Goal: Obtain resource: Obtain resource

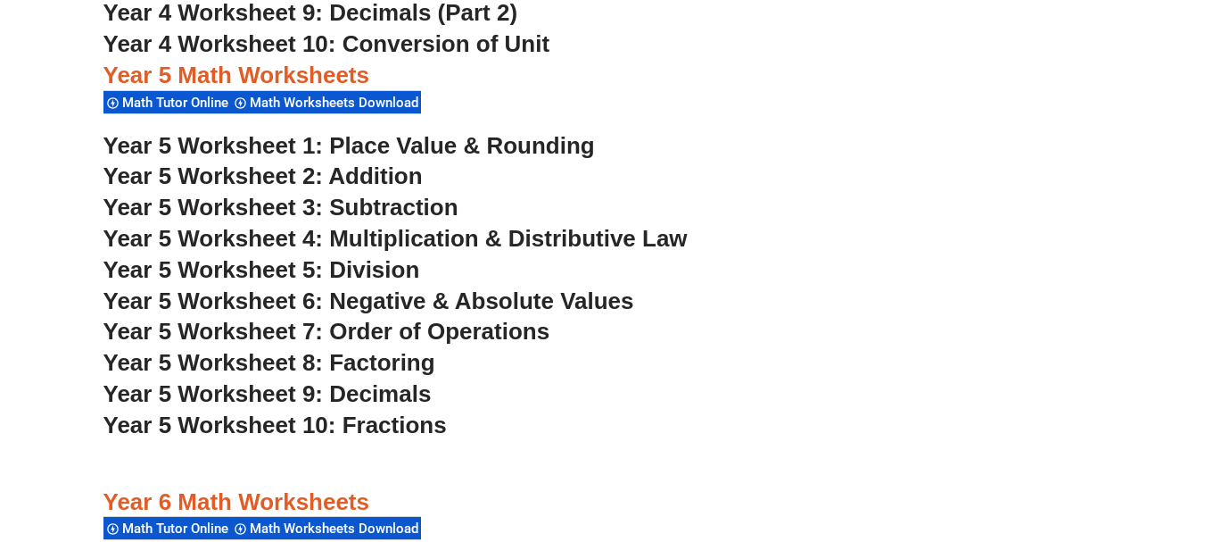
scroll to position [3658, 0]
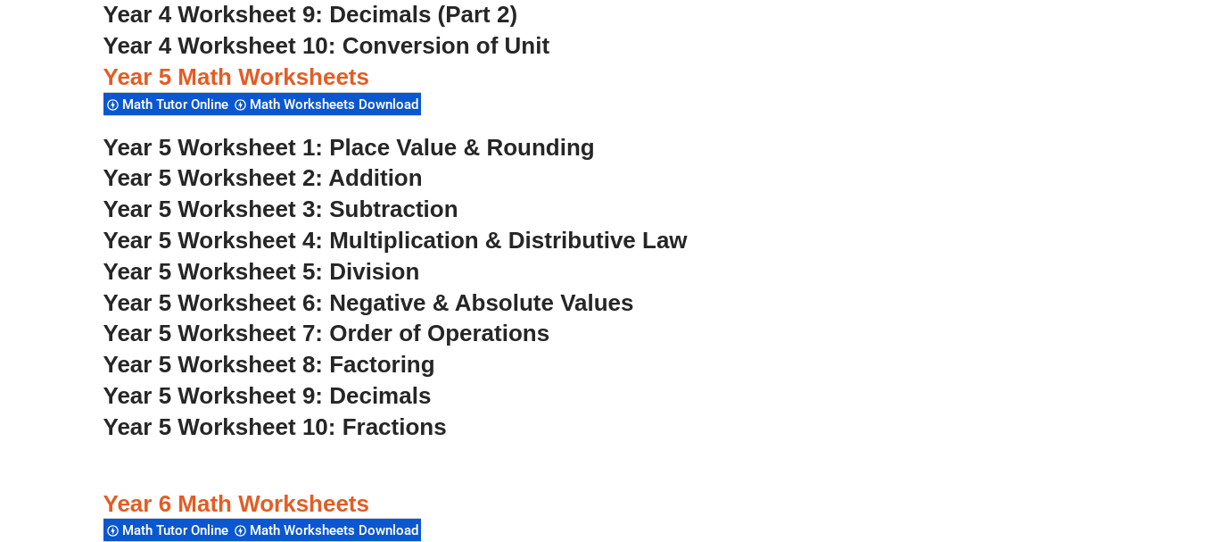
click at [368, 147] on span "Year 5 Worksheet 1: Place Value & Rounding" at bounding box center [349, 147] width 492 height 27
click at [390, 302] on span "Year 5 Worksheet 6: Negative & Absolute Values" at bounding box center [368, 302] width 531 height 27
click at [242, 240] on span "Year 5 Worksheet 4: Multiplication & Distributive Law" at bounding box center [395, 240] width 584 height 27
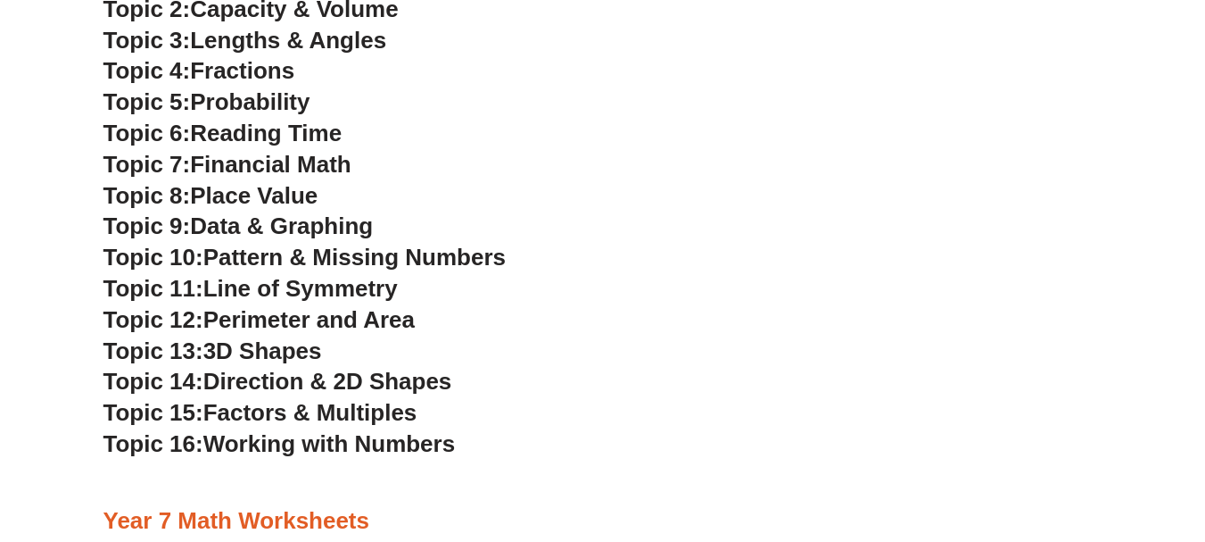
scroll to position [4907, 0]
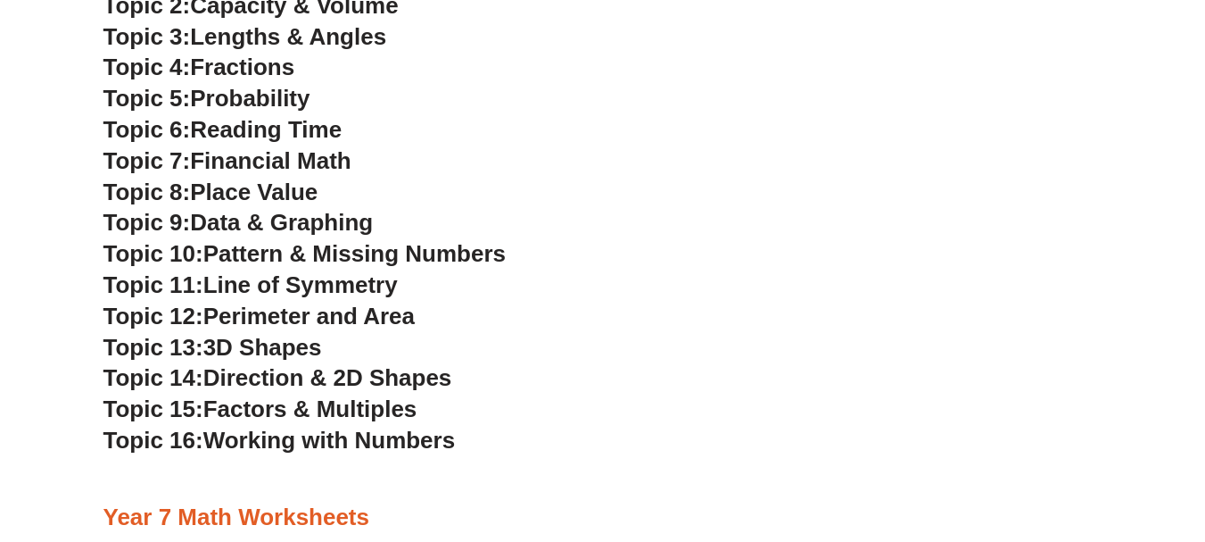
click at [361, 436] on span "Working with Numbers" at bounding box center [329, 439] width 252 height 27
click at [360, 250] on span "Pattern & Missing Numbers" at bounding box center [354, 253] width 302 height 27
click at [302, 156] on span "Financial Math" at bounding box center [270, 160] width 161 height 27
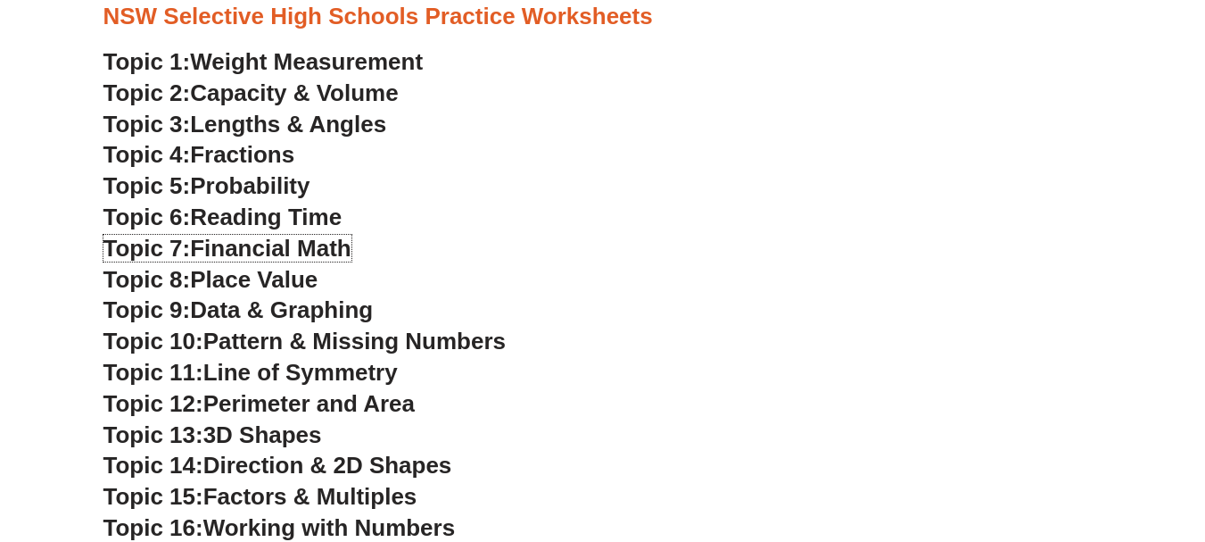
scroll to position [4818, 0]
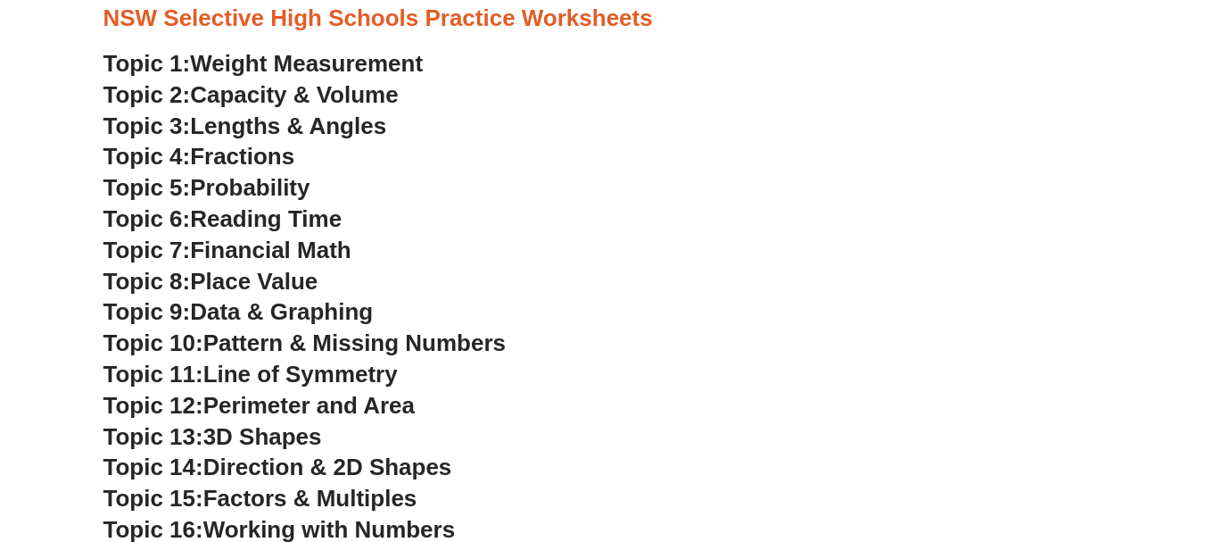
click at [213, 155] on span "Fractions" at bounding box center [242, 156] width 104 height 27
click at [385, 493] on span "Factors & Multiples" at bounding box center [310, 497] width 214 height 27
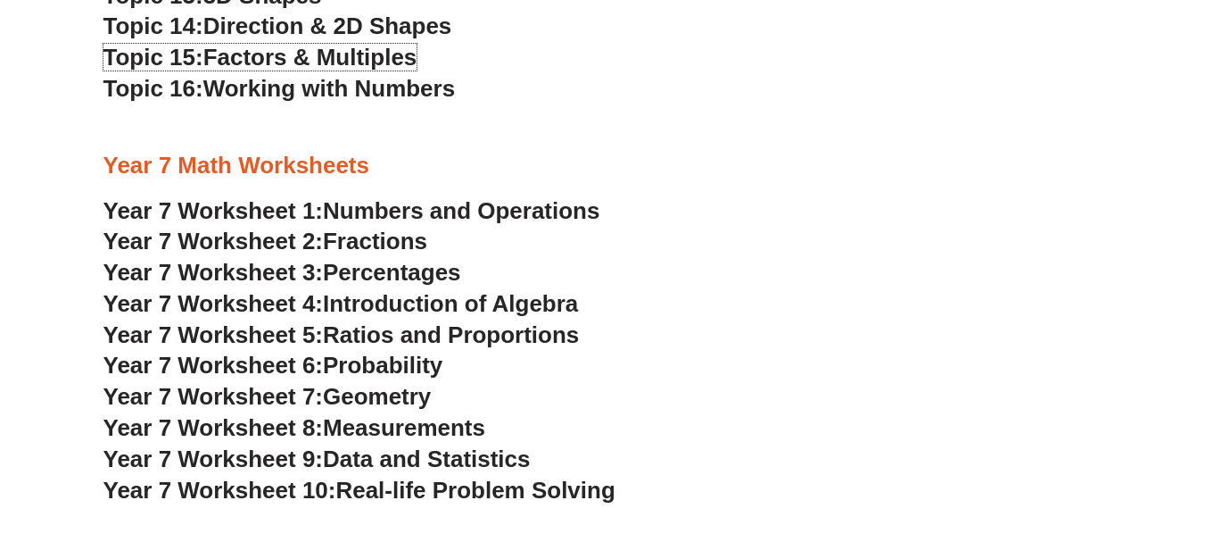
scroll to position [5264, 0]
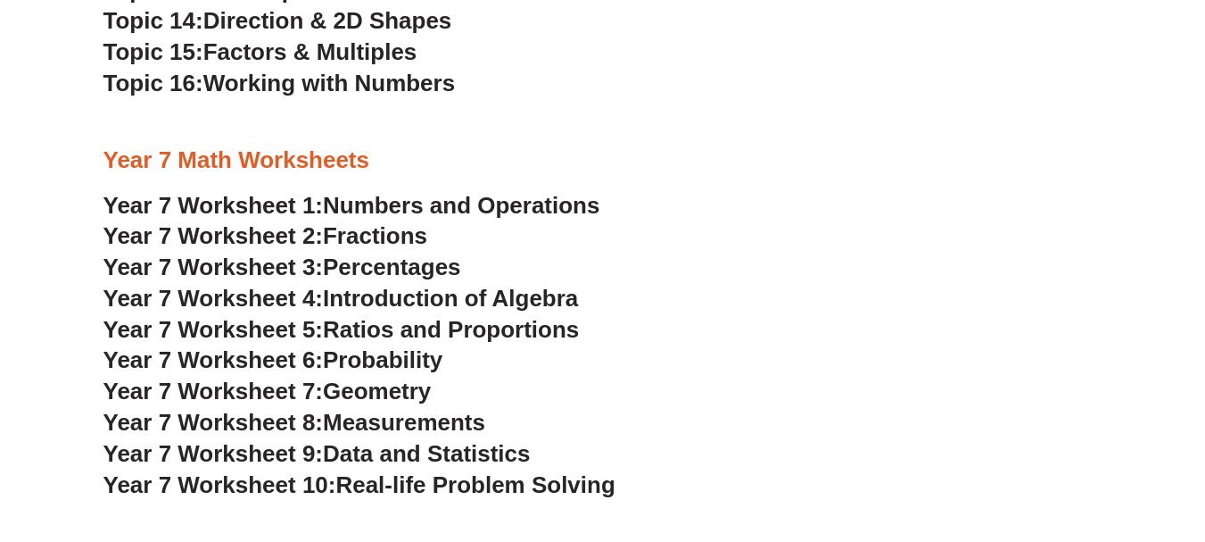
click at [272, 204] on span "Year 7 Worksheet 1:" at bounding box center [213, 205] width 220 height 27
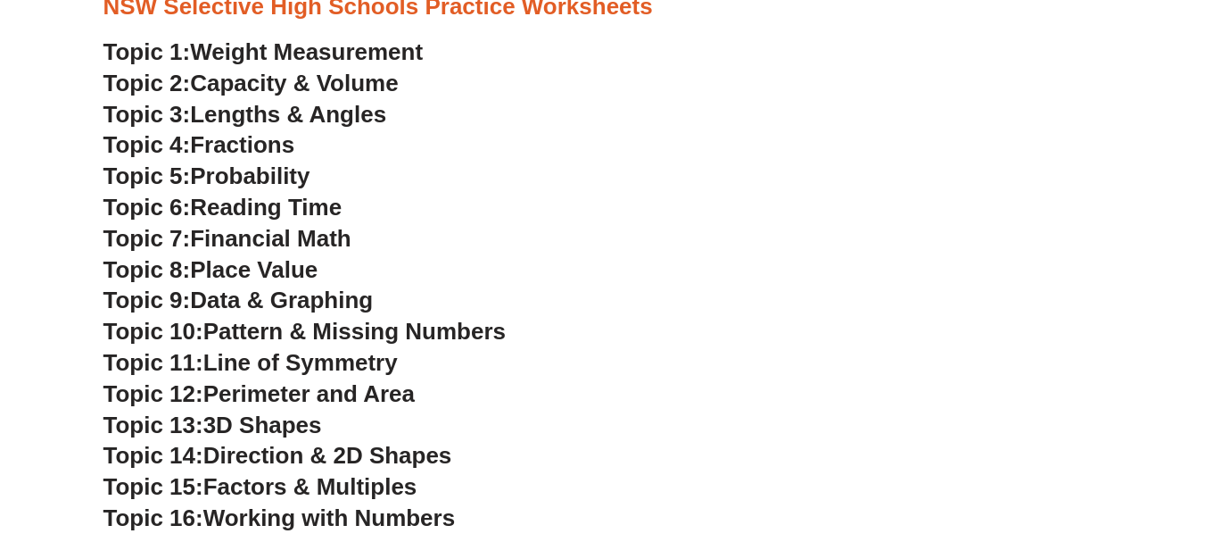
scroll to position [4818, 0]
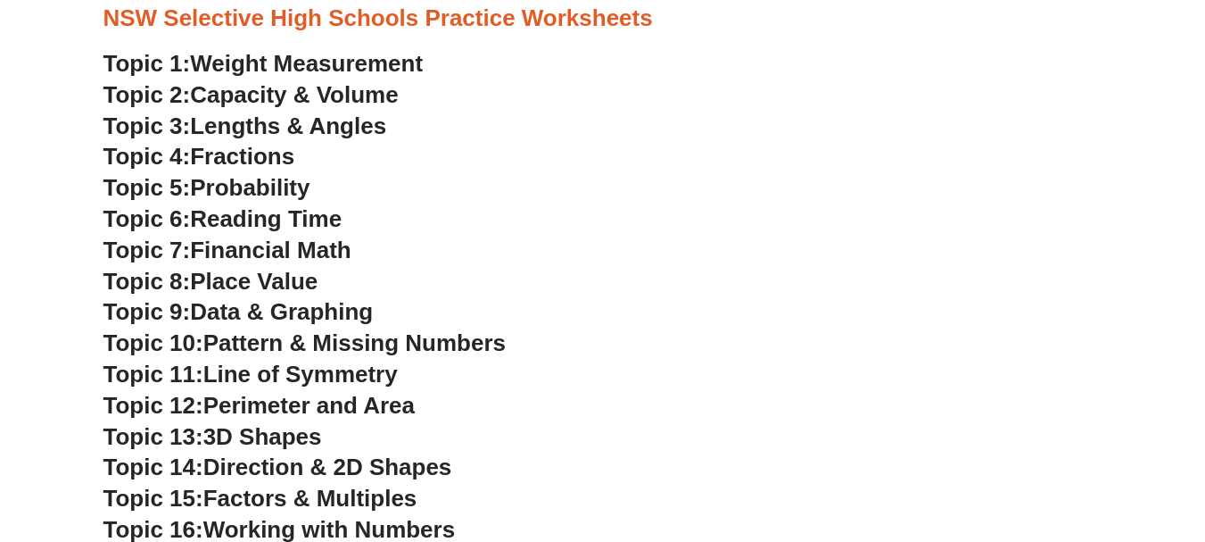
click at [296, 187] on span "Probability" at bounding box center [250, 187] width 120 height 27
click at [231, 150] on span "Fractions" at bounding box center [242, 156] width 104 height 27
